Goal: Find specific fact: Find specific page/section

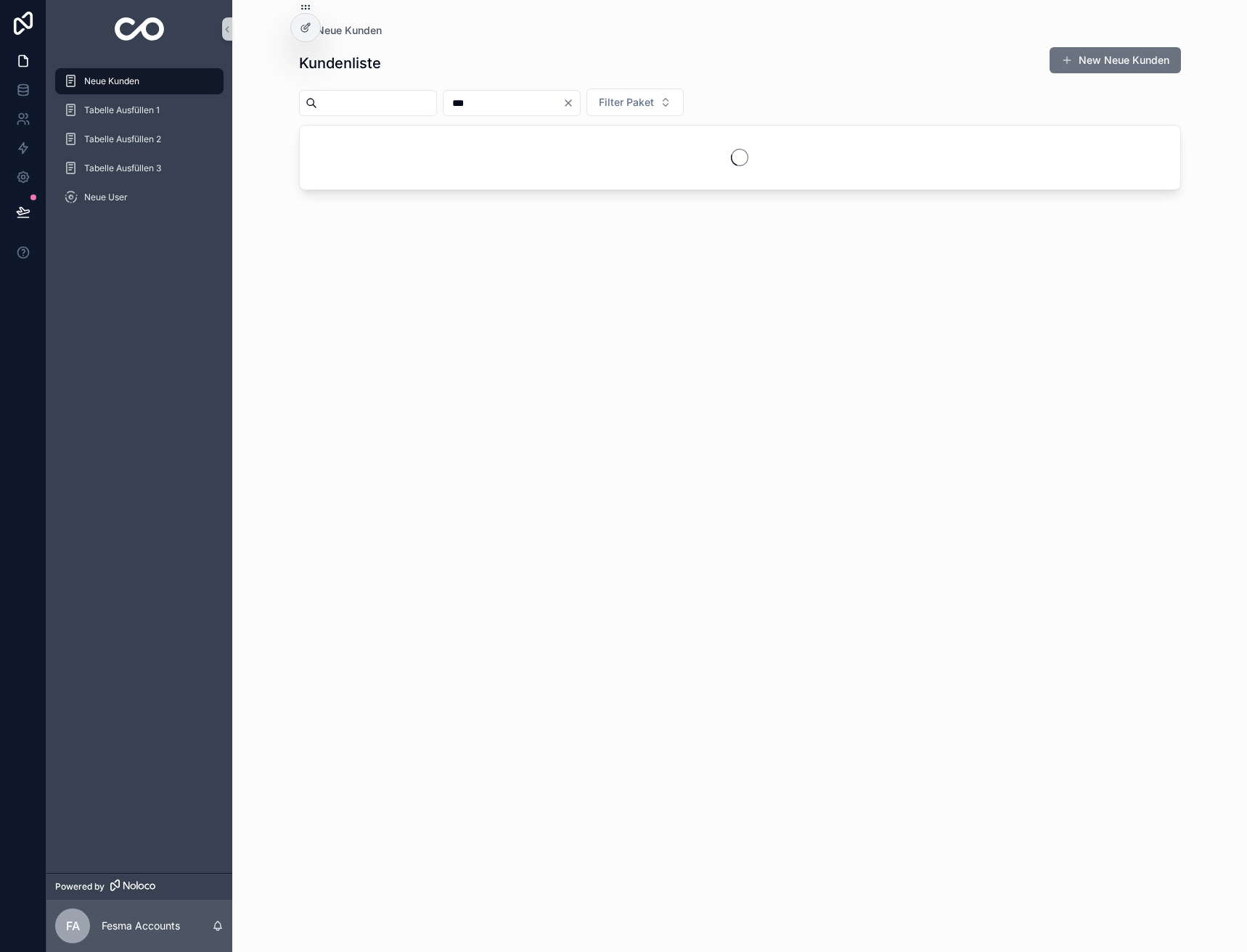
click at [549, 104] on input "***" at bounding box center [503, 102] width 119 height 20
click at [427, 104] on input "scrollable content" at bounding box center [377, 102] width 119 height 20
type input "*****"
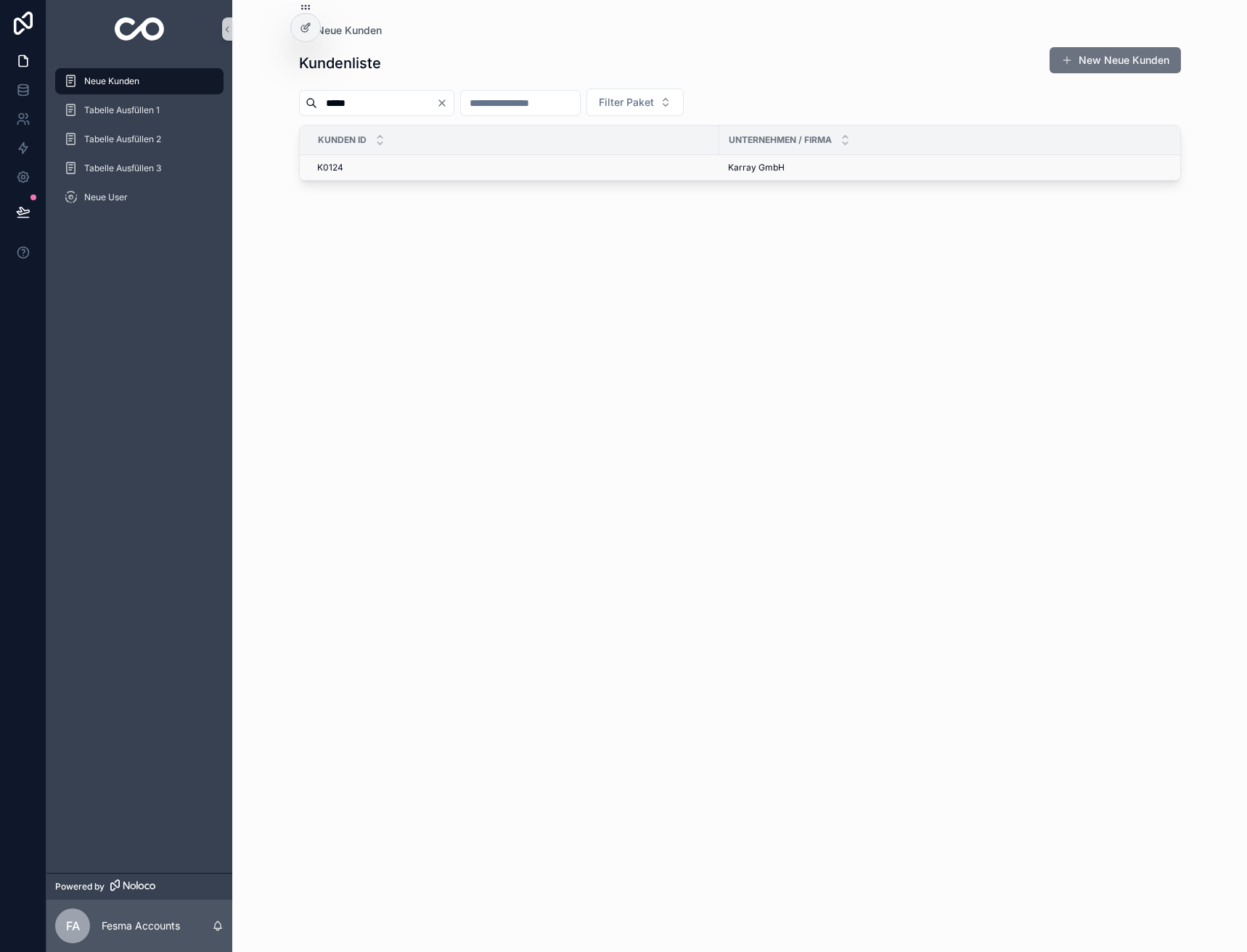
click at [731, 163] on span "Karray GmbH" at bounding box center [756, 168] width 56 height 12
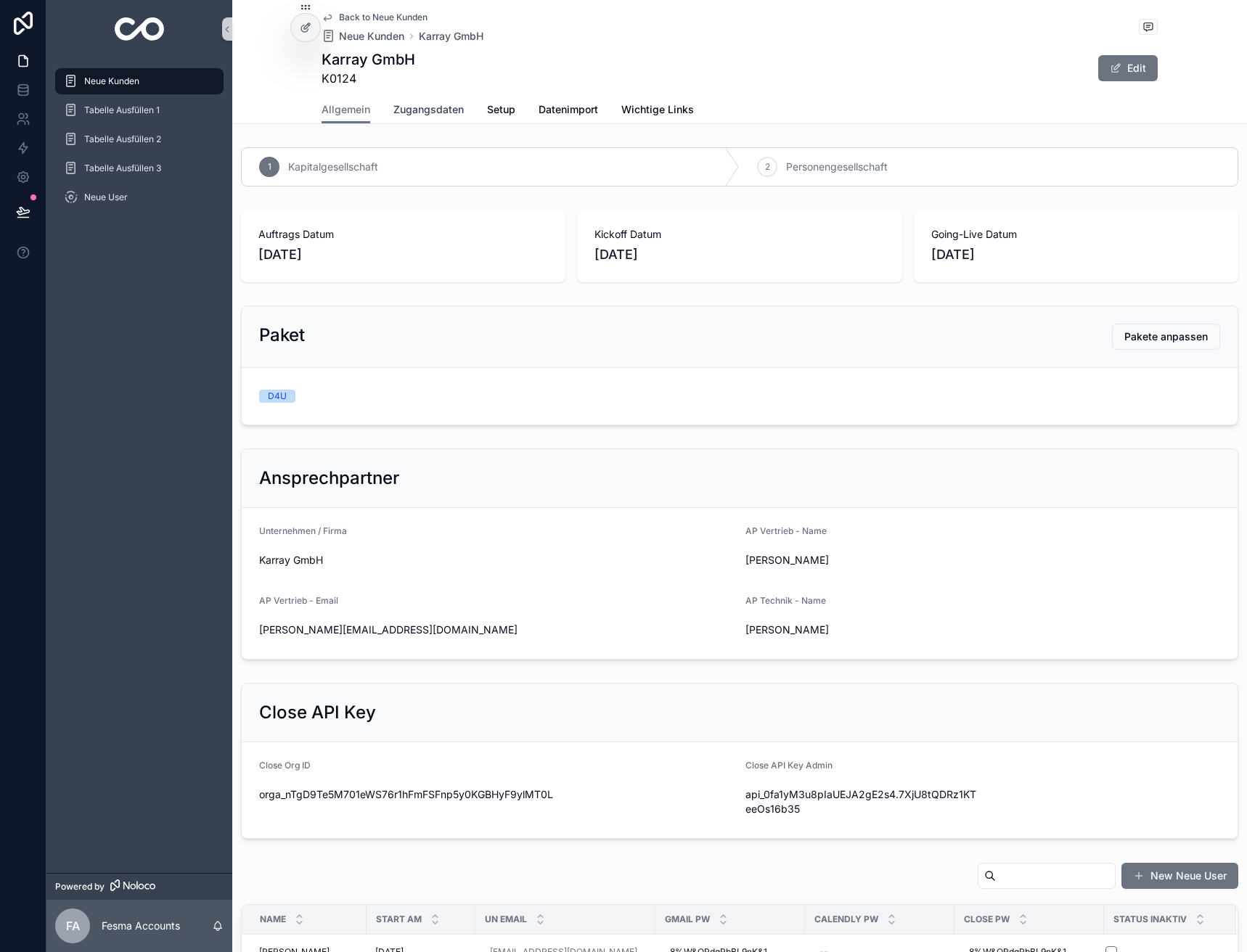
click at [432, 108] on span "Zugangsdaten" at bounding box center [428, 110] width 70 height 15
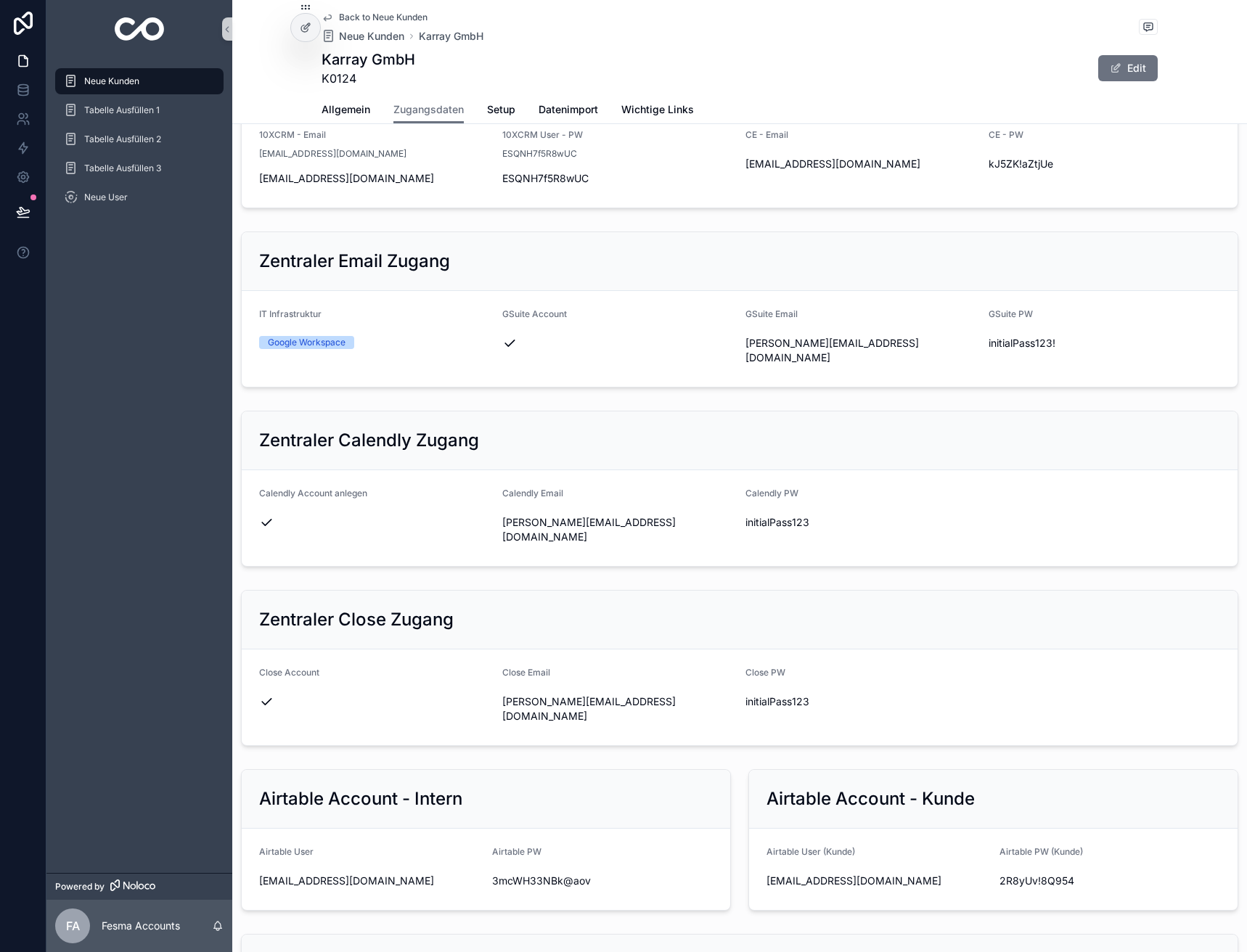
scroll to position [290, 0]
click at [566, 543] on span "[PERSON_NAME][EMAIL_ADDRESS][DOMAIN_NAME]" at bounding box center [618, 528] width 231 height 29
copy div "[PERSON_NAME][EMAIL_ADDRESS][DOMAIN_NAME]"
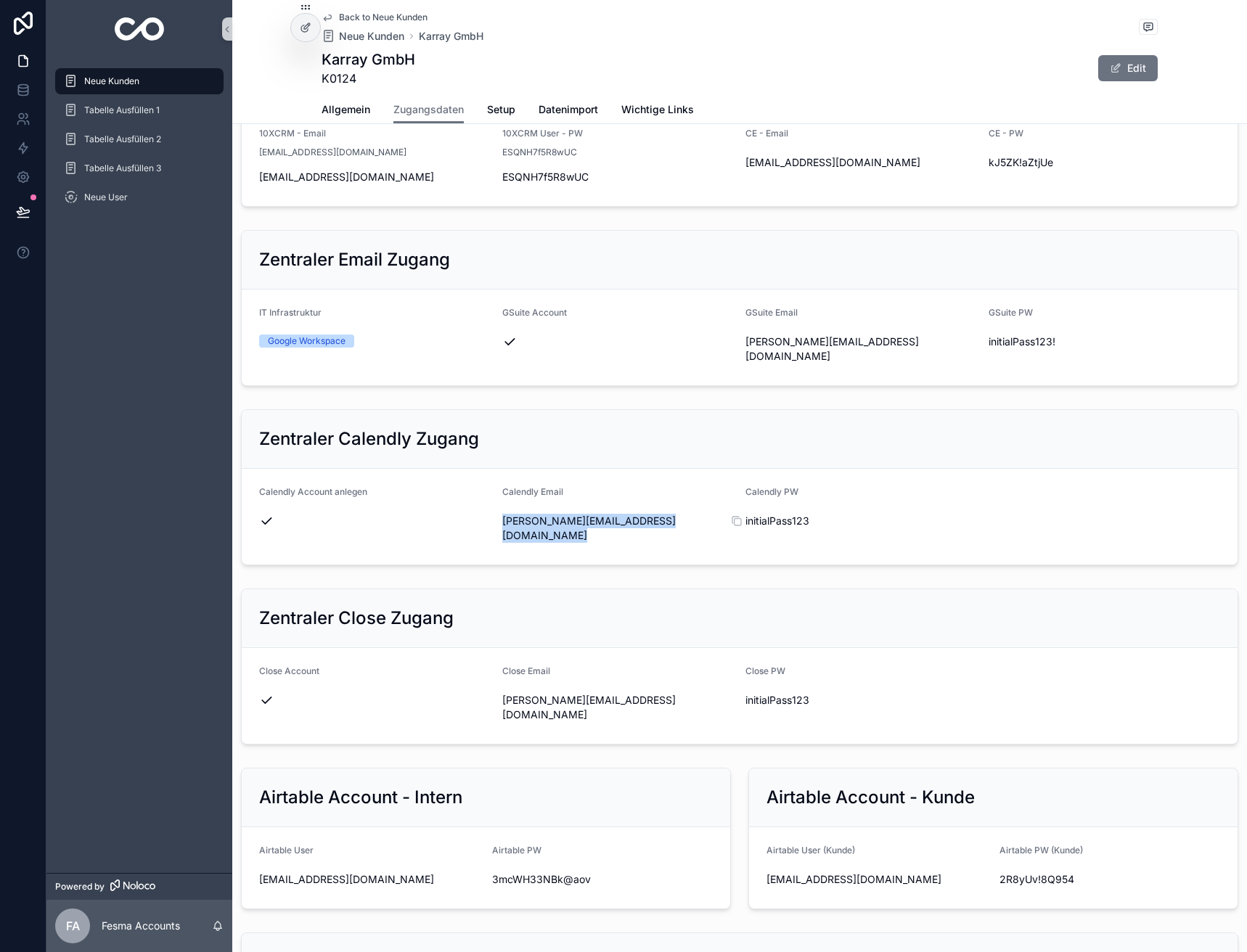
click at [765, 528] on span "initialPass123" at bounding box center [861, 521] width 231 height 15
copy div "initialPass123"
click at [371, 21] on span "Back to Neue Kunden" at bounding box center [383, 18] width 88 height 12
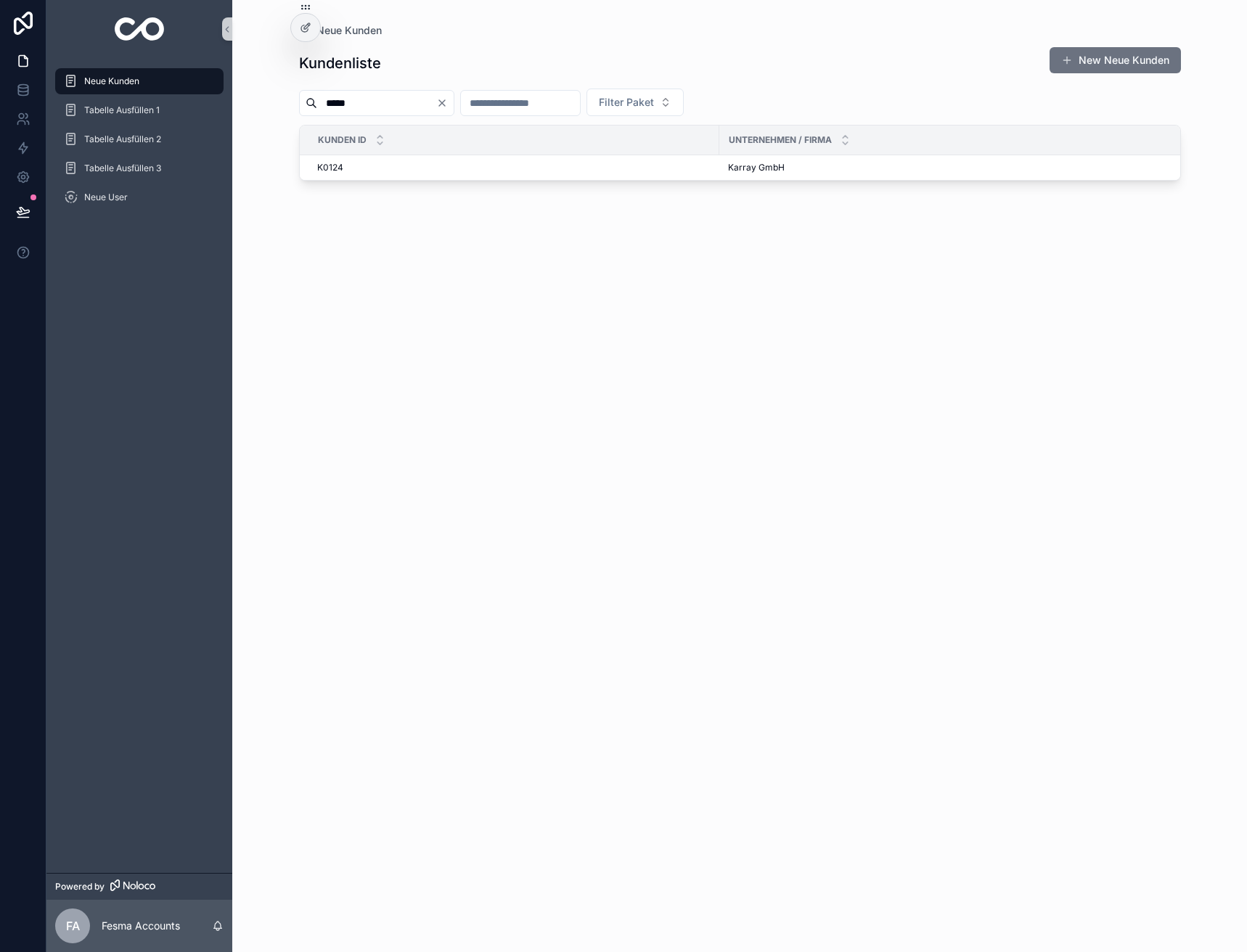
click at [448, 102] on icon "Clear" at bounding box center [442, 103] width 12 height 12
click at [507, 89] on div "***** Filter Paket" at bounding box center [740, 102] width 882 height 27
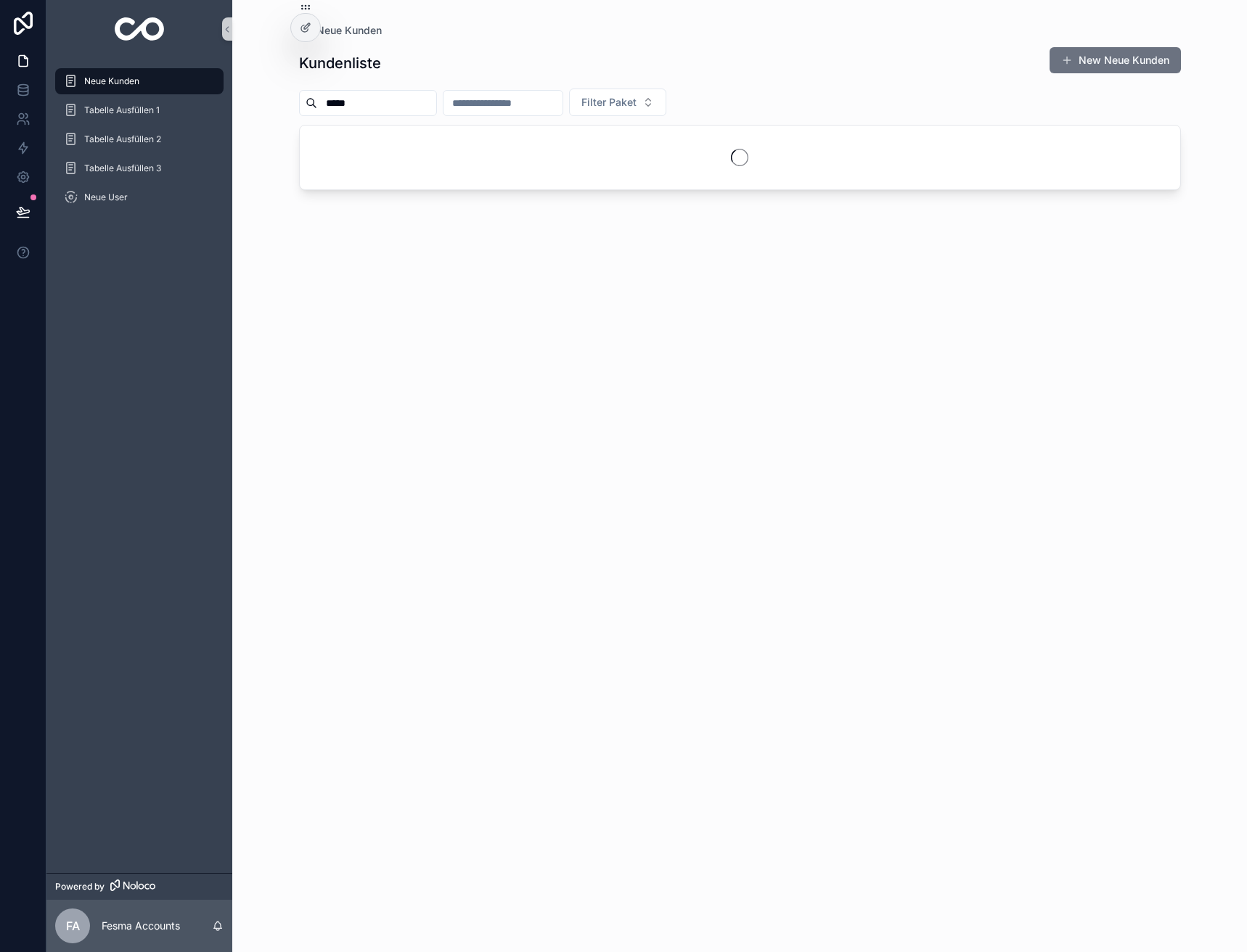
click at [511, 96] on input "scrollable content" at bounding box center [503, 102] width 119 height 20
type input "**"
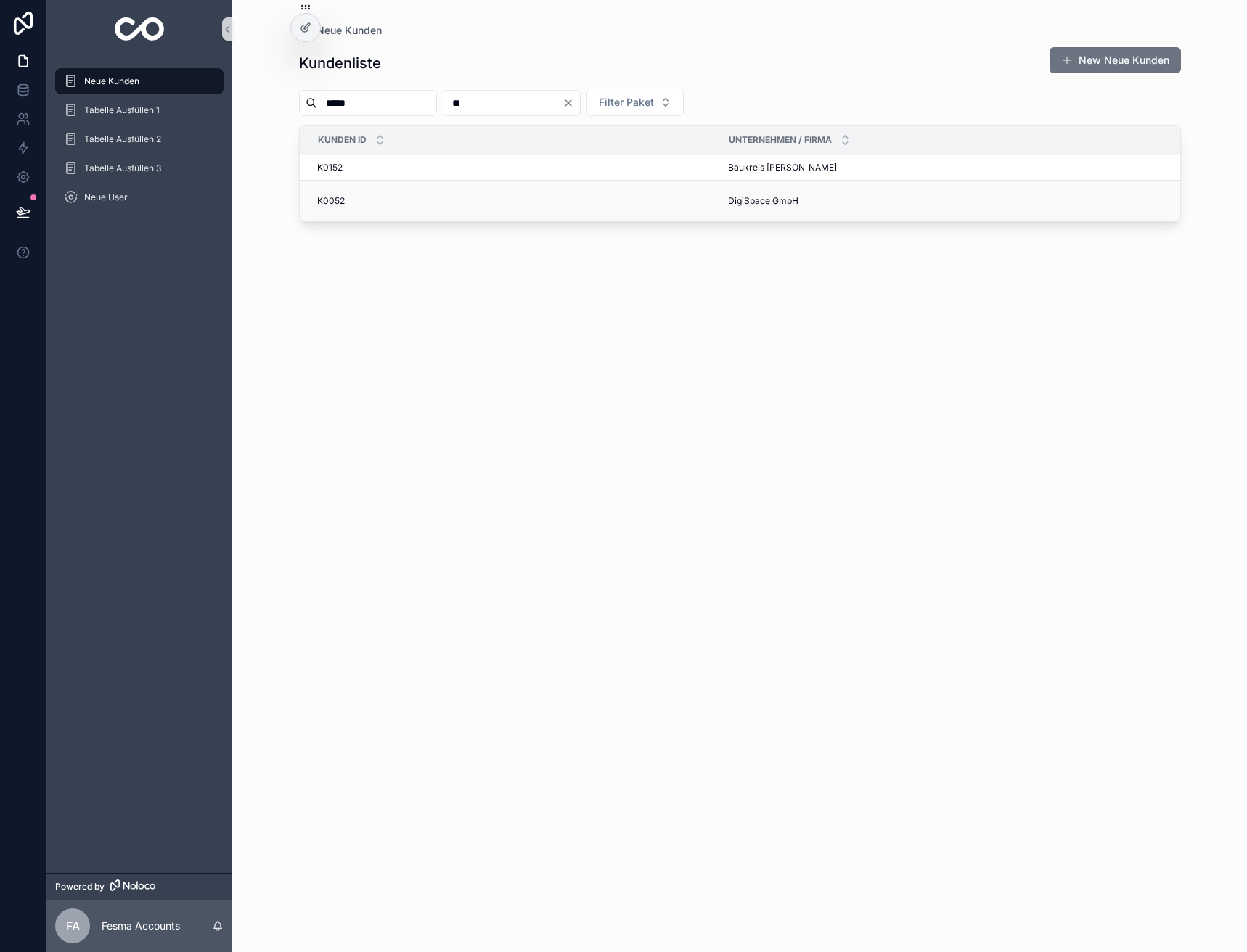
click at [772, 193] on td "DigiSpace GmbH DigiSpace GmbH" at bounding box center [961, 202] width 484 height 42
click at [756, 199] on span "DigiSpace GmbH" at bounding box center [763, 201] width 70 height 12
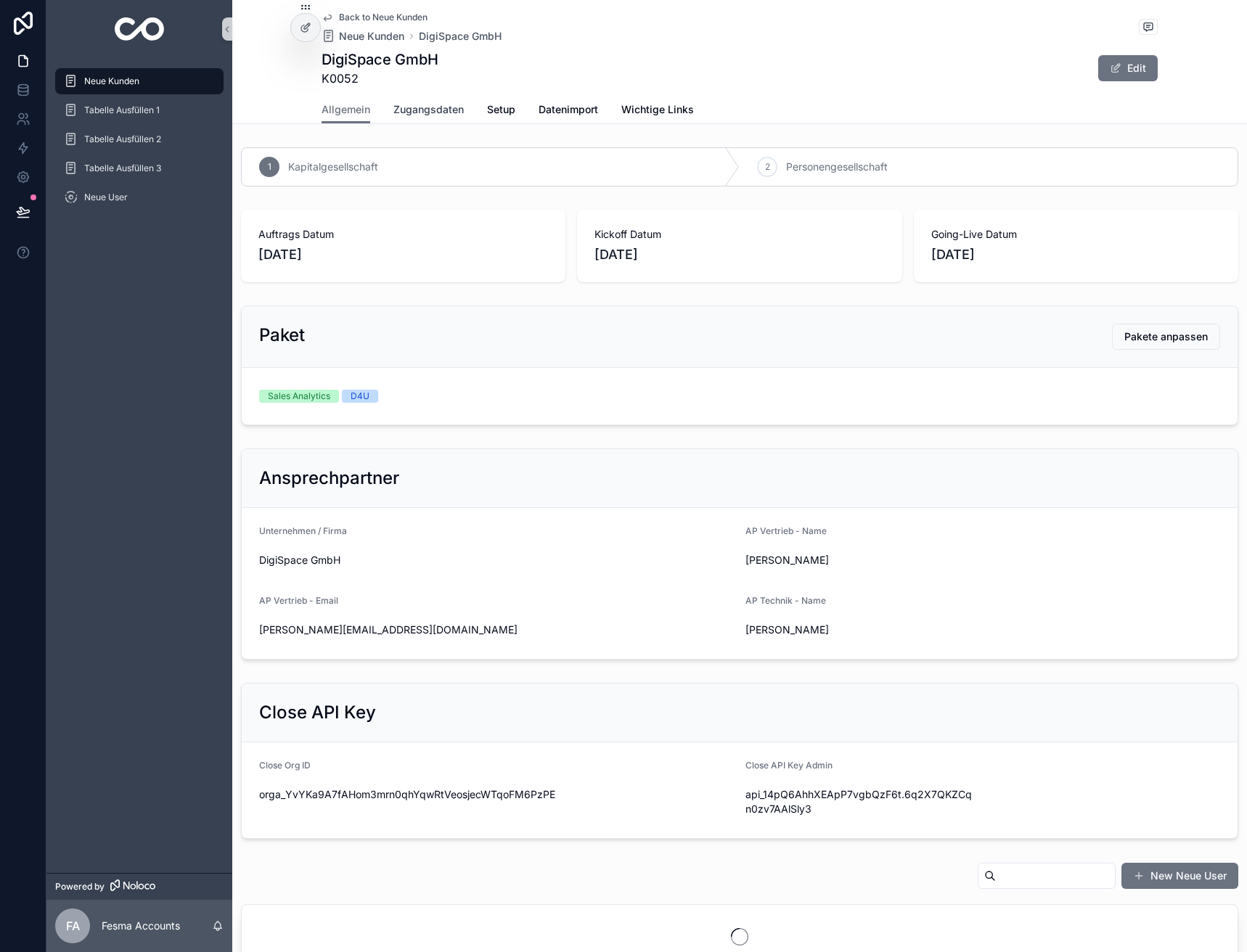
click at [438, 103] on span "Zugangsdaten" at bounding box center [428, 110] width 70 height 15
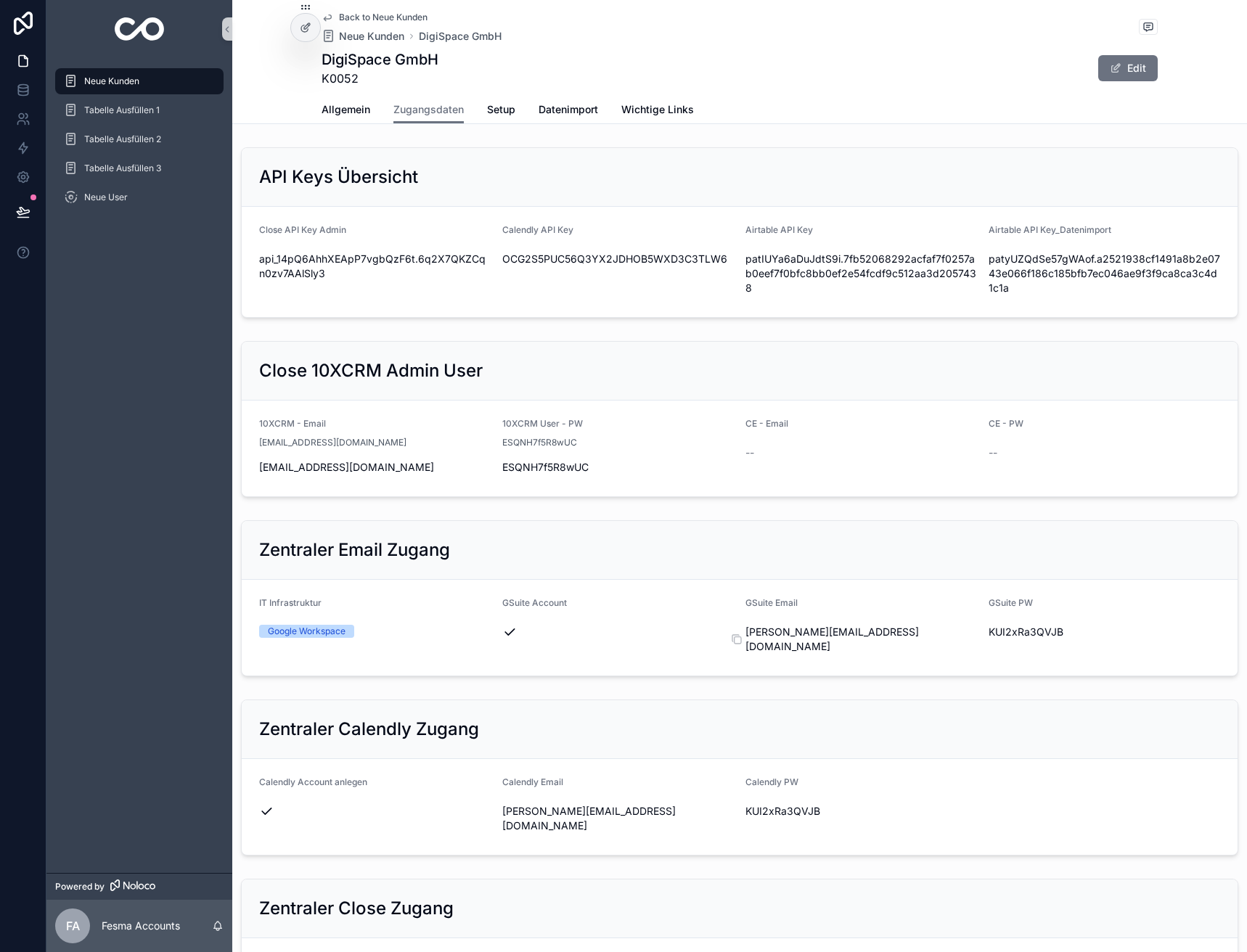
click at [826, 635] on span "[PERSON_NAME][EMAIL_ADDRESS][DOMAIN_NAME]" at bounding box center [861, 638] width 231 height 29
copy div "[PERSON_NAME][EMAIL_ADDRESS][DOMAIN_NAME]"
click at [1016, 622] on div "KUI2xRa3QVJB" at bounding box center [1105, 632] width 231 height 23
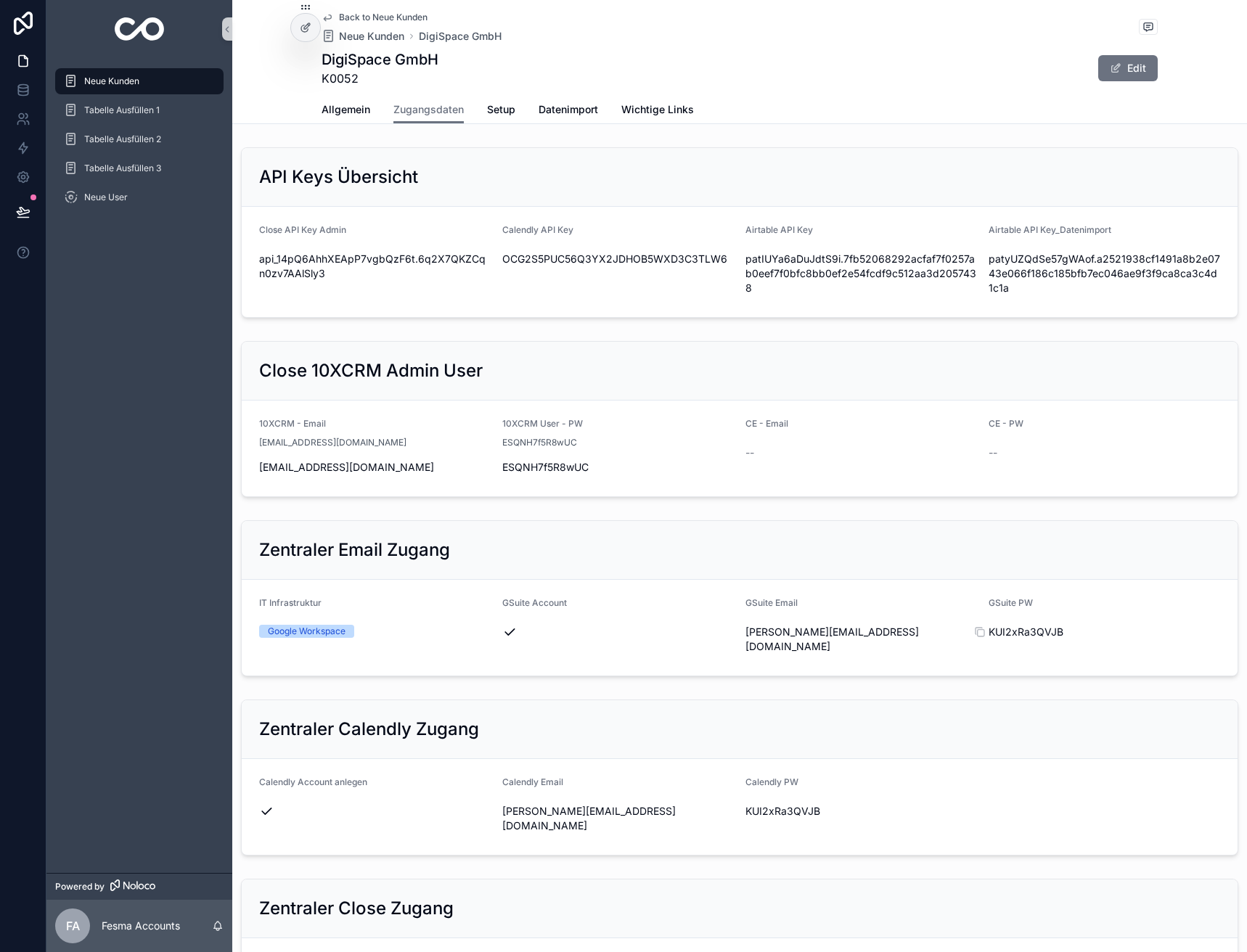
click at [1019, 629] on span "KUI2xRa3QVJB" at bounding box center [1105, 632] width 231 height 15
click at [783, 804] on span "KUI2xRa3QVJB" at bounding box center [861, 811] width 231 height 15
copy span "KUI2xRa3QVJB"
